Goal: Register for event/course

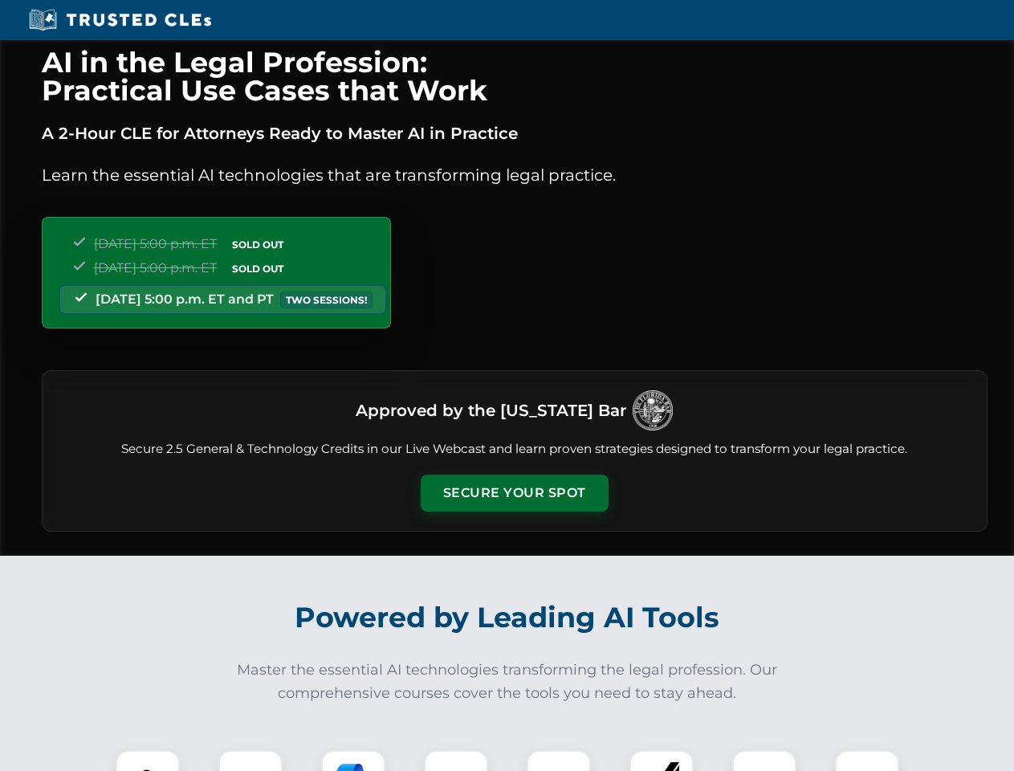
click at [514, 493] on button "Secure Your Spot" at bounding box center [515, 493] width 188 height 37
click at [148, 761] on img at bounding box center [147, 782] width 47 height 47
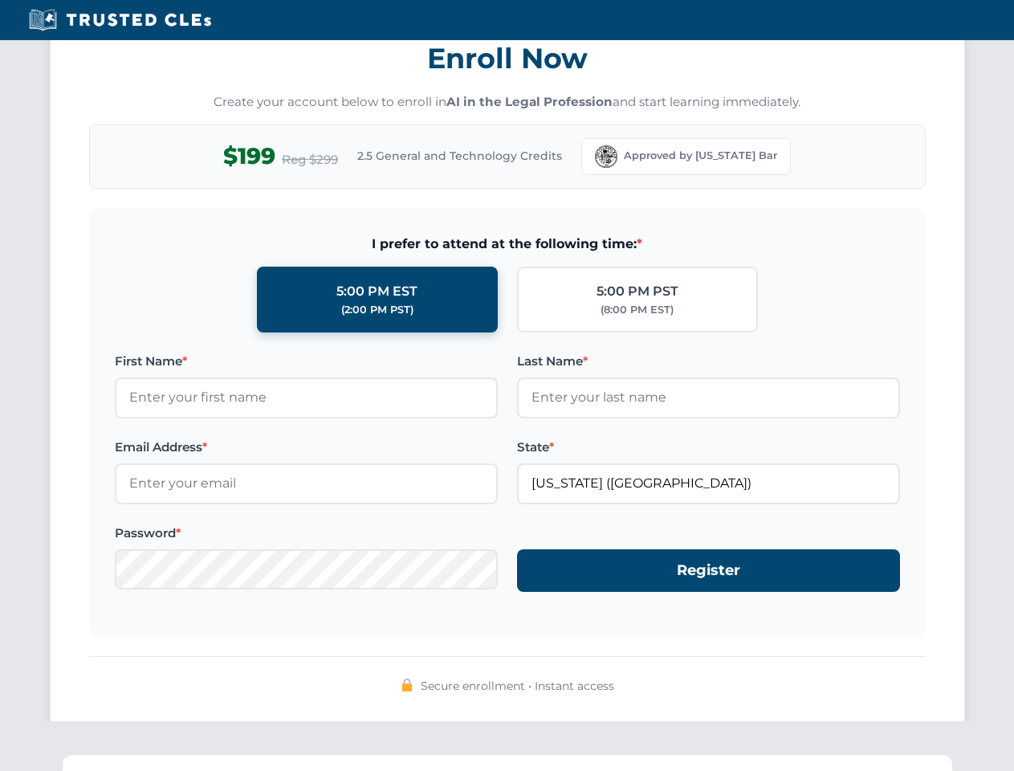
scroll to position [1577, 0]
